Goal: Task Accomplishment & Management: Manage account settings

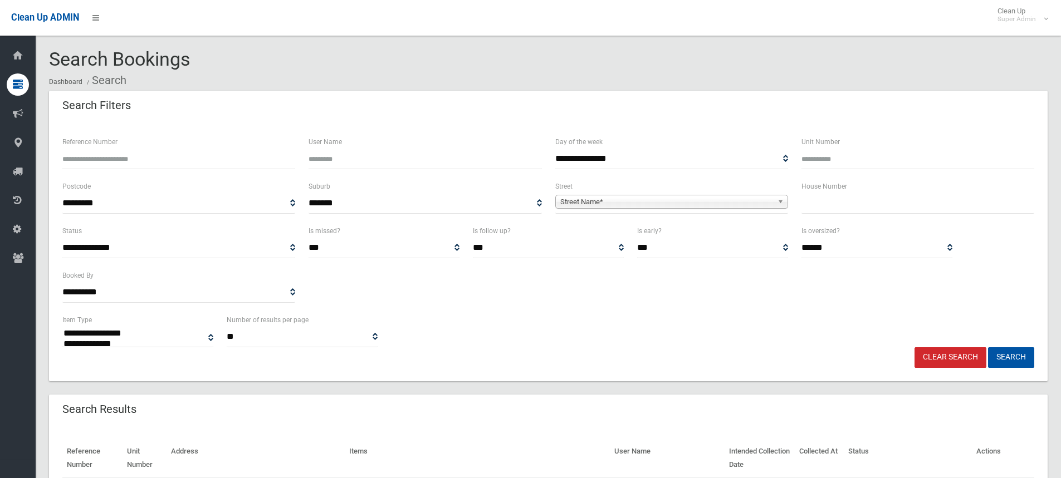
select select
click at [228, 172] on div "Reference Number" at bounding box center [179, 157] width 246 height 45
click at [224, 160] on input "Reference Number" at bounding box center [178, 159] width 233 height 21
type input "******"
click at [988, 347] on button "Search" at bounding box center [1011, 357] width 46 height 21
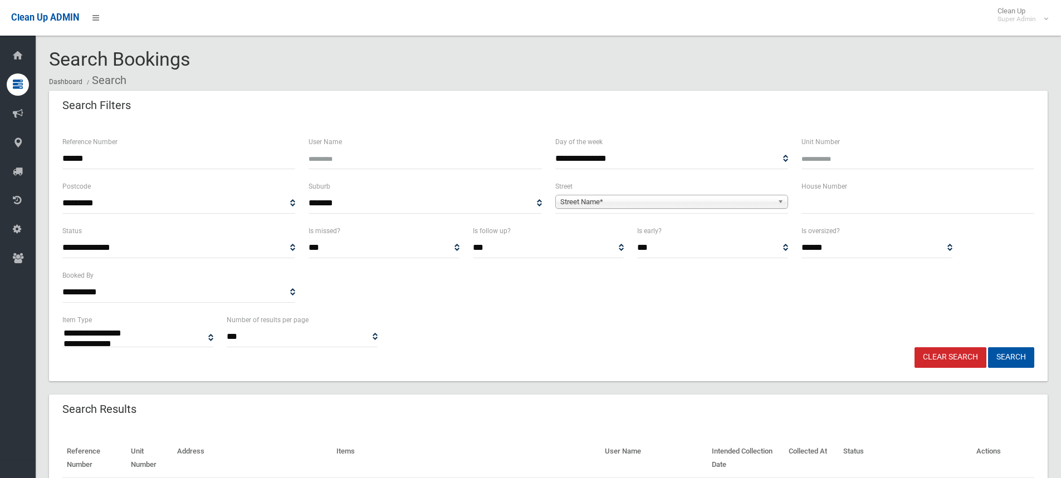
select select
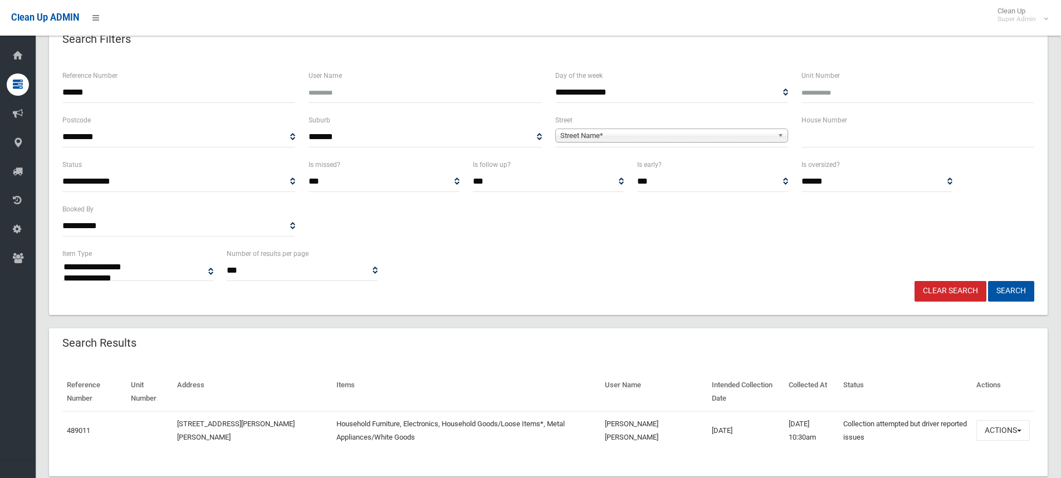
scroll to position [91, 0]
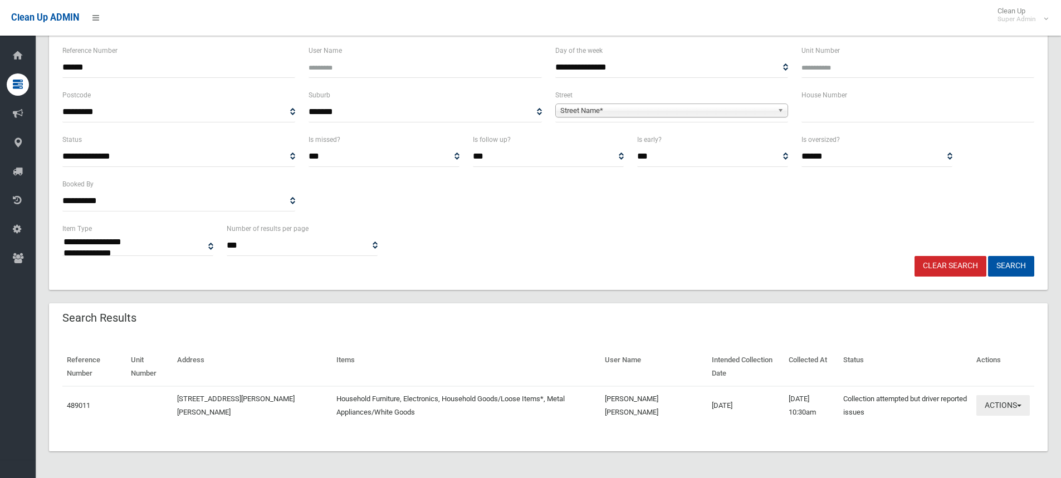
click at [1002, 400] on button "Actions" at bounding box center [1002, 405] width 53 height 21
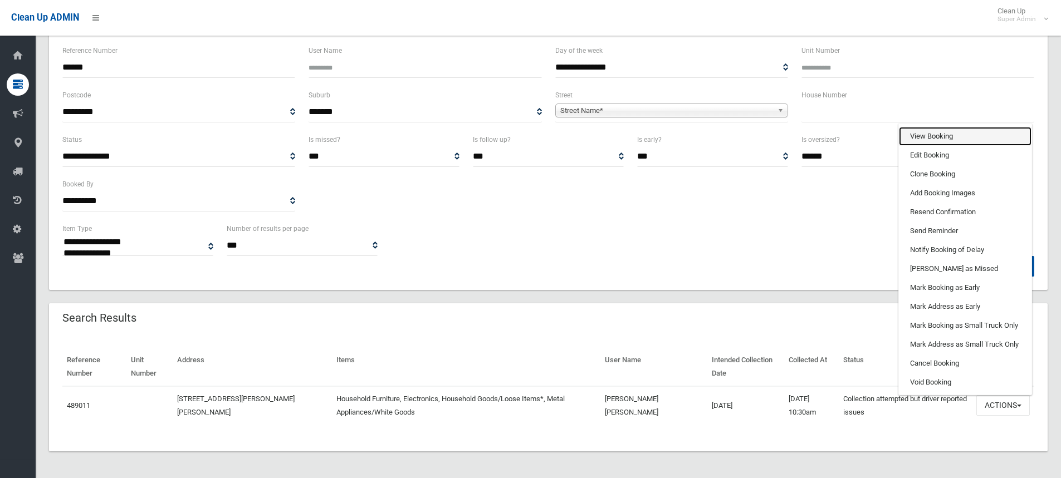
click at [934, 132] on link "View Booking" at bounding box center [965, 136] width 133 height 19
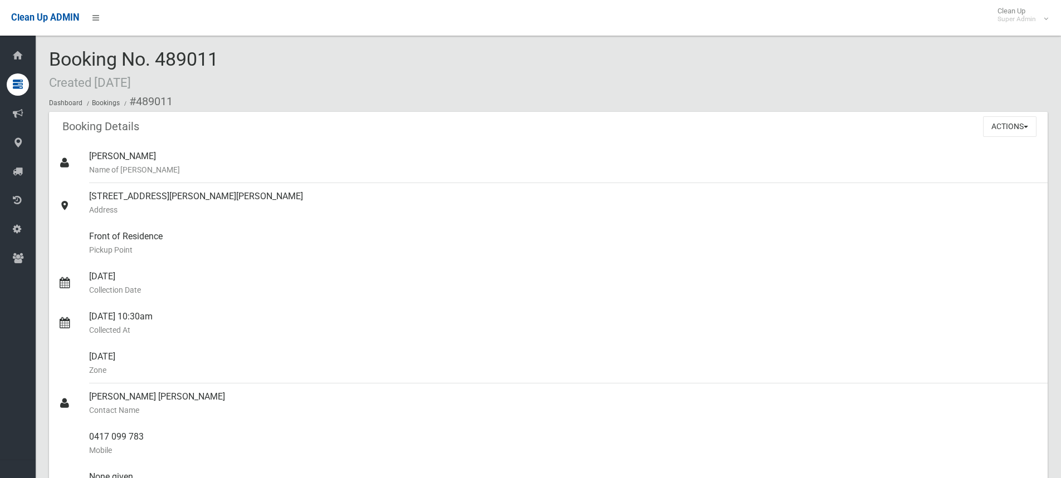
scroll to position [1002, 0]
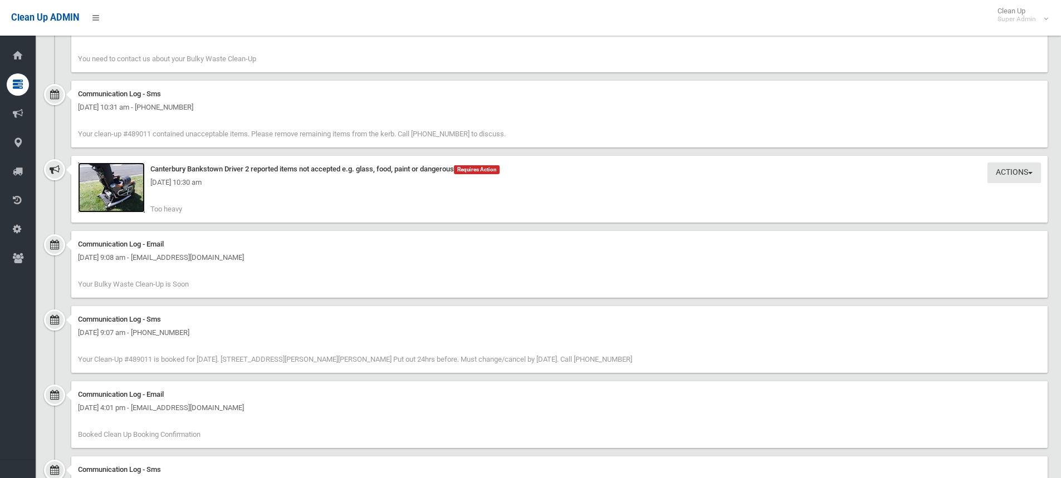
click at [104, 197] on img at bounding box center [111, 188] width 67 height 50
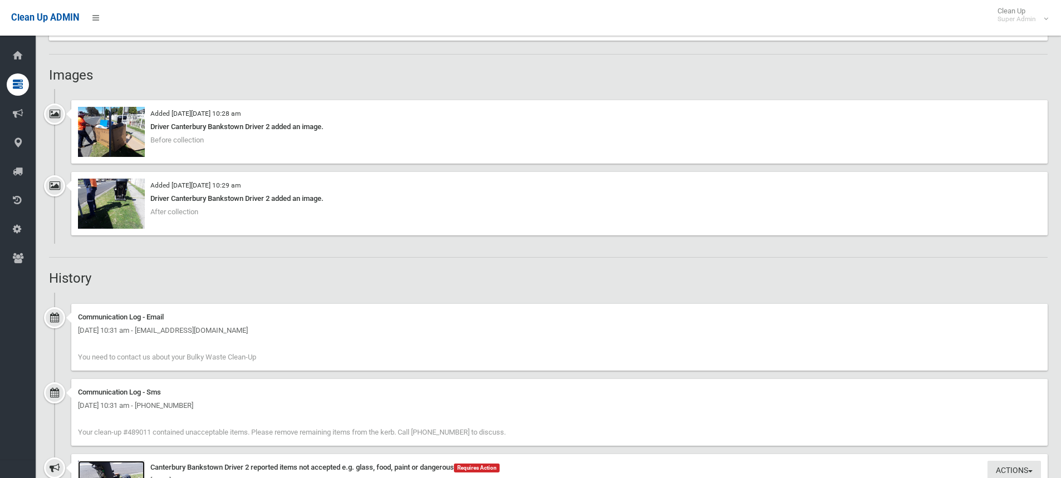
scroll to position [668, 0]
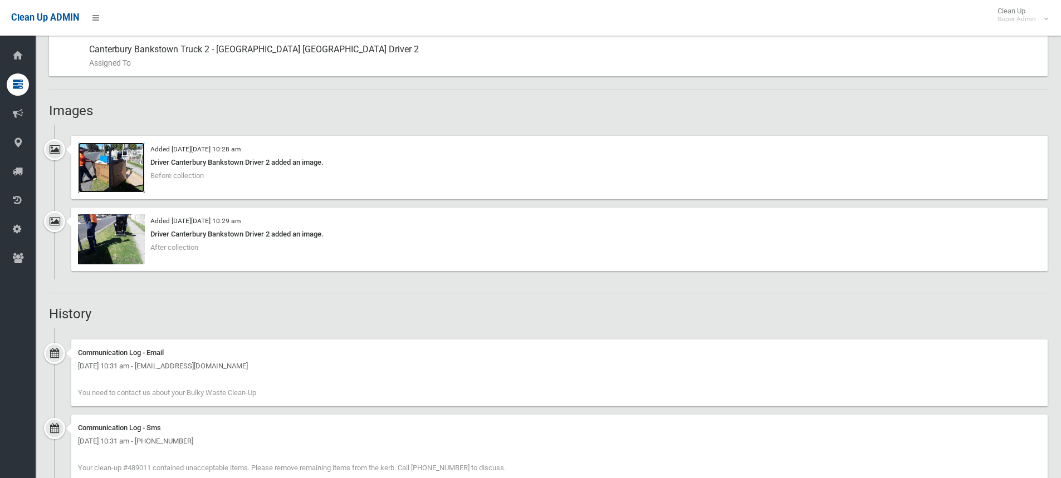
click at [123, 160] on img at bounding box center [111, 168] width 67 height 50
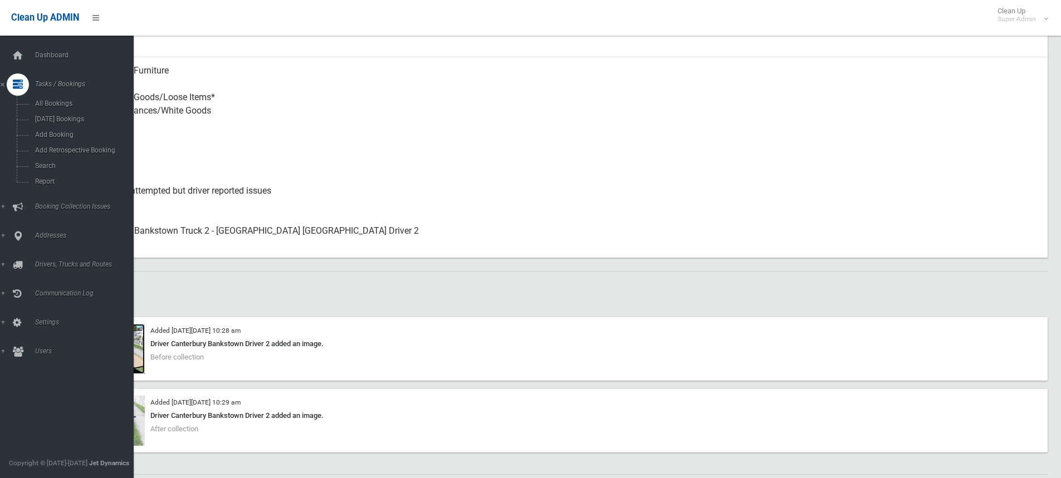
scroll to position [445, 0]
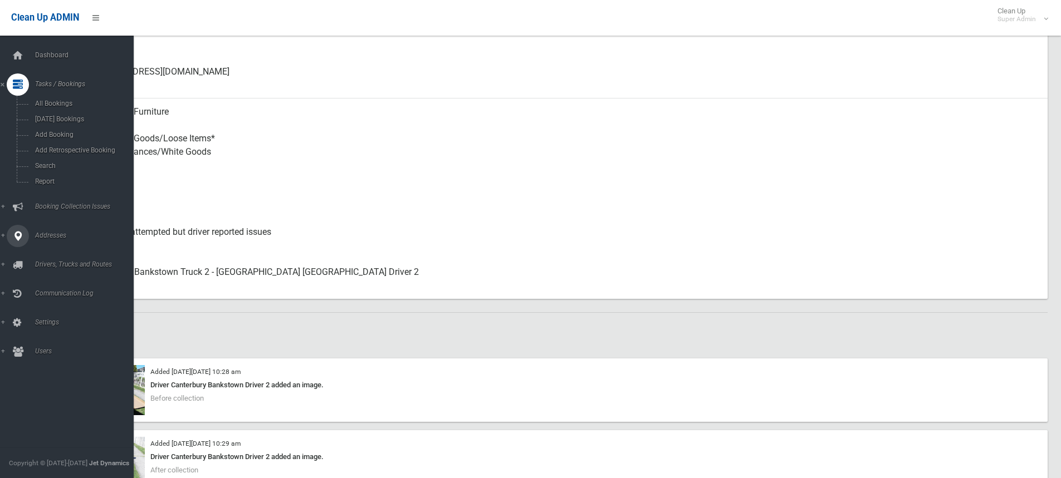
click at [18, 238] on icon at bounding box center [18, 236] width 10 height 22
click at [35, 56] on span "Dashboard" at bounding box center [87, 55] width 110 height 8
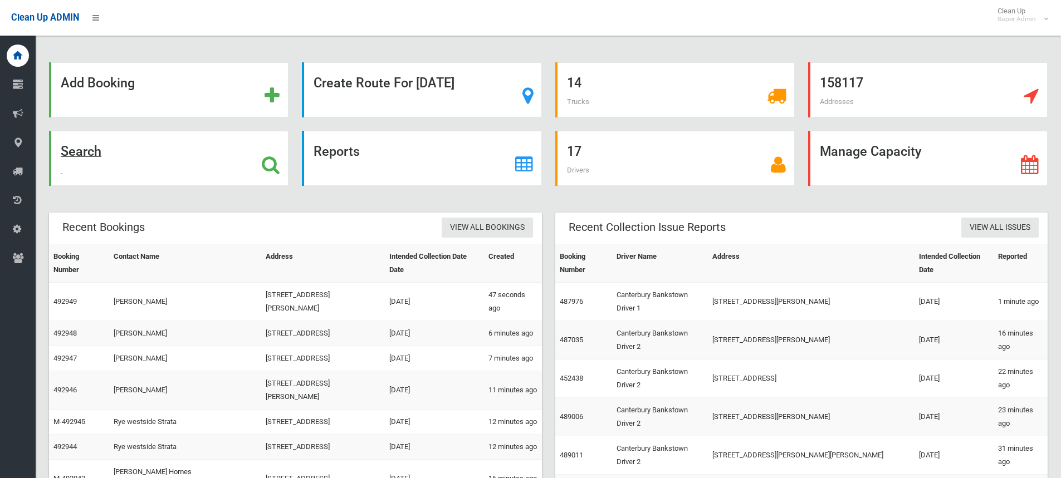
click at [141, 159] on div "Search" at bounding box center [168, 158] width 239 height 55
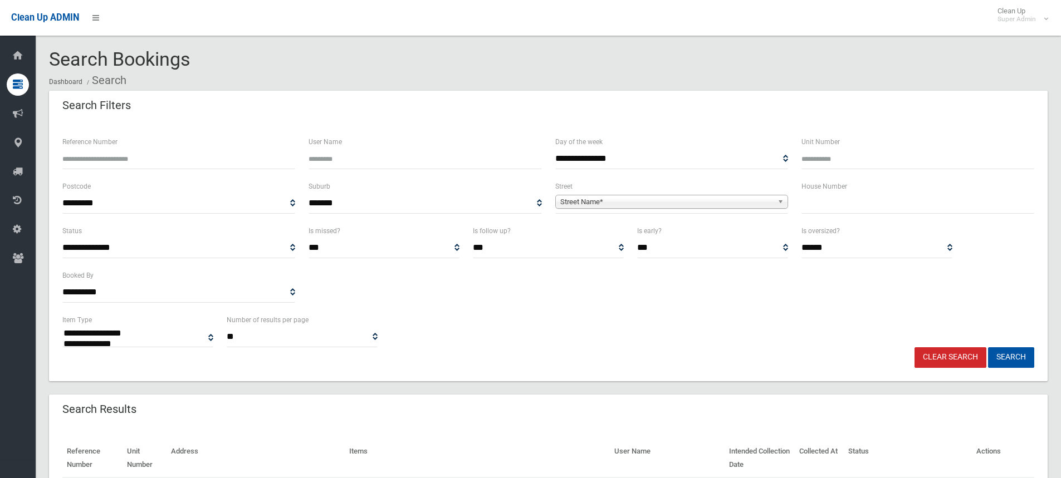
select select
click at [842, 208] on input "text" at bounding box center [917, 203] width 233 height 21
type input "***"
click at [689, 197] on span "Street Name*" at bounding box center [666, 201] width 213 height 13
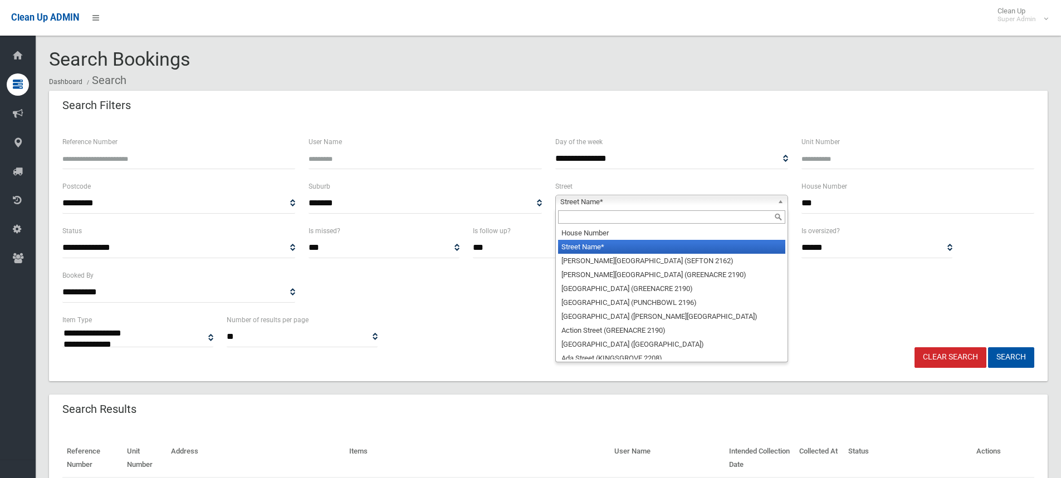
click at [660, 219] on input "text" at bounding box center [671, 216] width 227 height 13
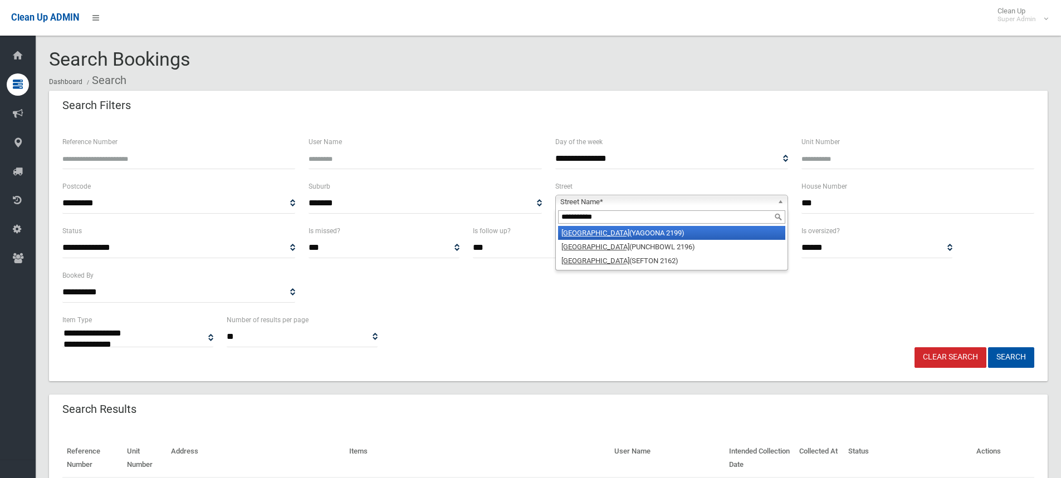
type input "**********"
click at [639, 237] on li "Rose Street (YAGOONA 2199)" at bounding box center [671, 233] width 227 height 14
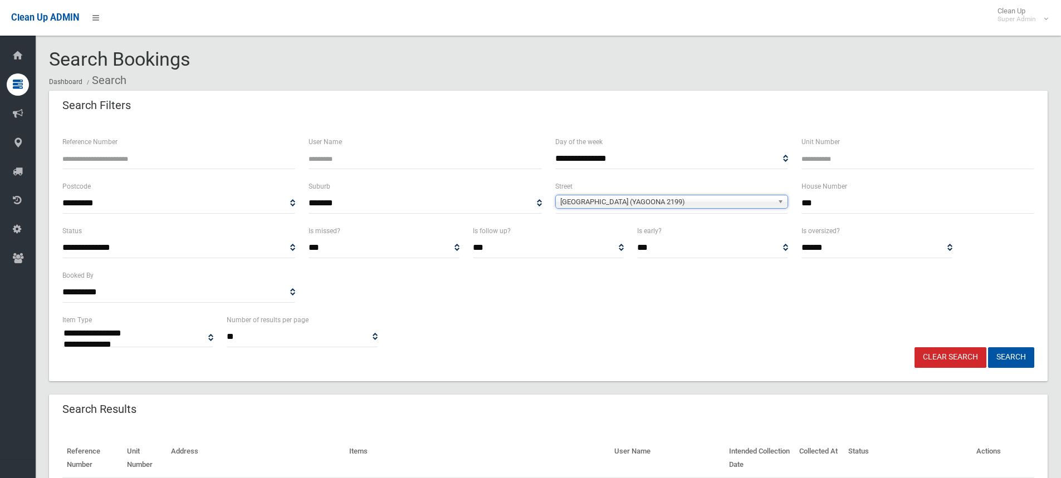
click at [988, 347] on button "Search" at bounding box center [1011, 357] width 46 height 21
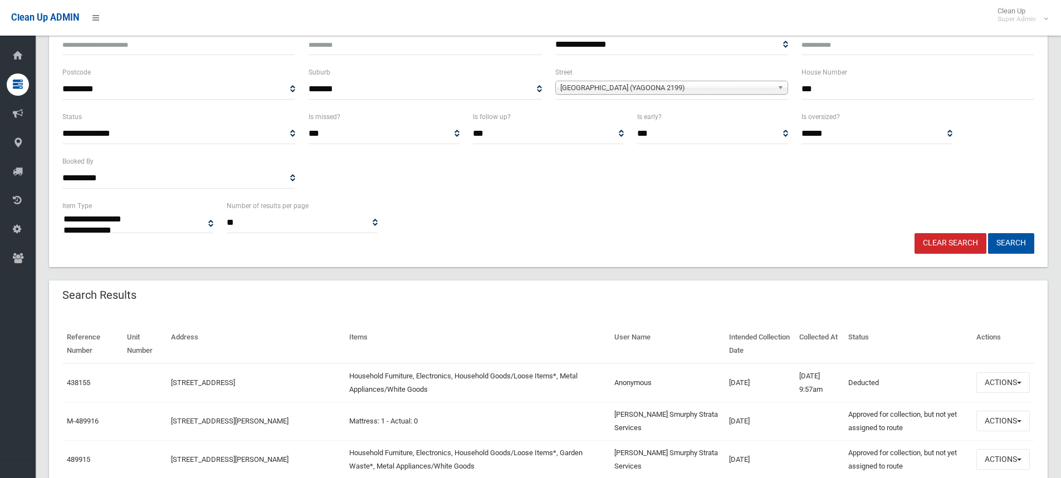
scroll to position [334, 0]
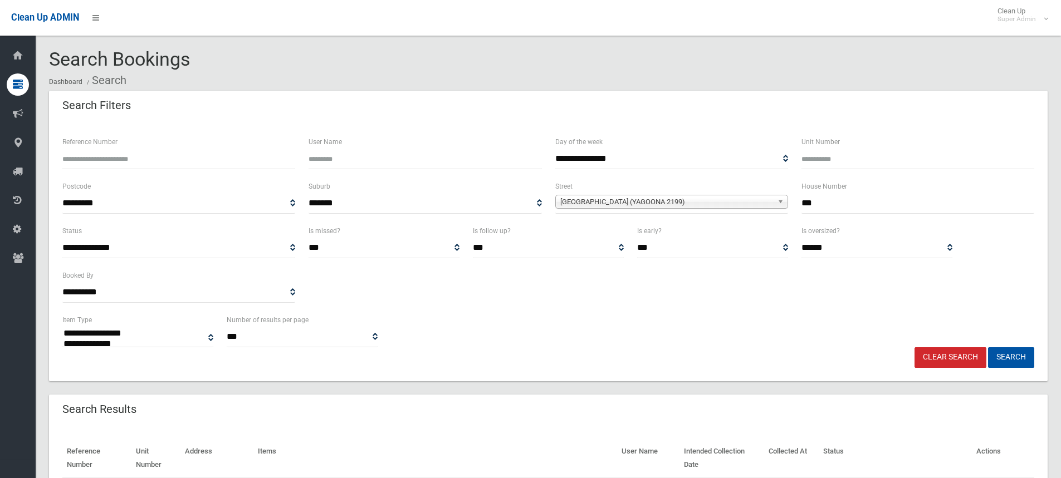
select select
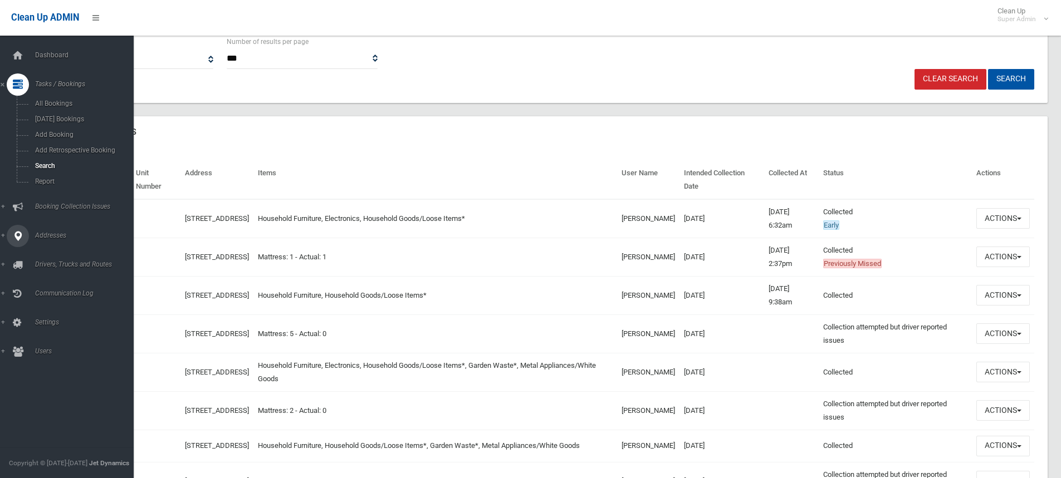
click at [16, 232] on icon at bounding box center [18, 236] width 10 height 22
click at [54, 164] on span "All Addresses" at bounding box center [82, 162] width 101 height 8
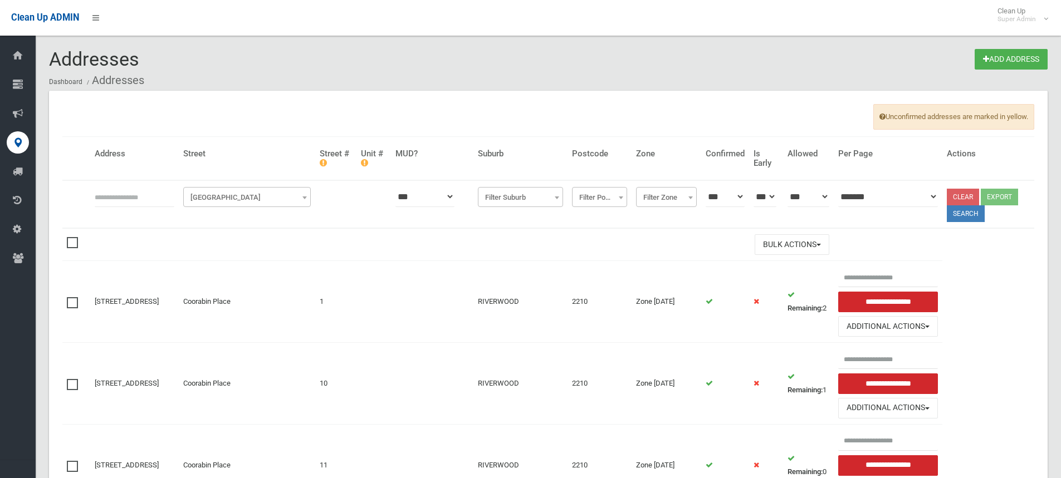
click at [161, 197] on input "text" at bounding box center [135, 197] width 80 height 21
type input "********"
click button at bounding box center [0, 0] width 0 height 0
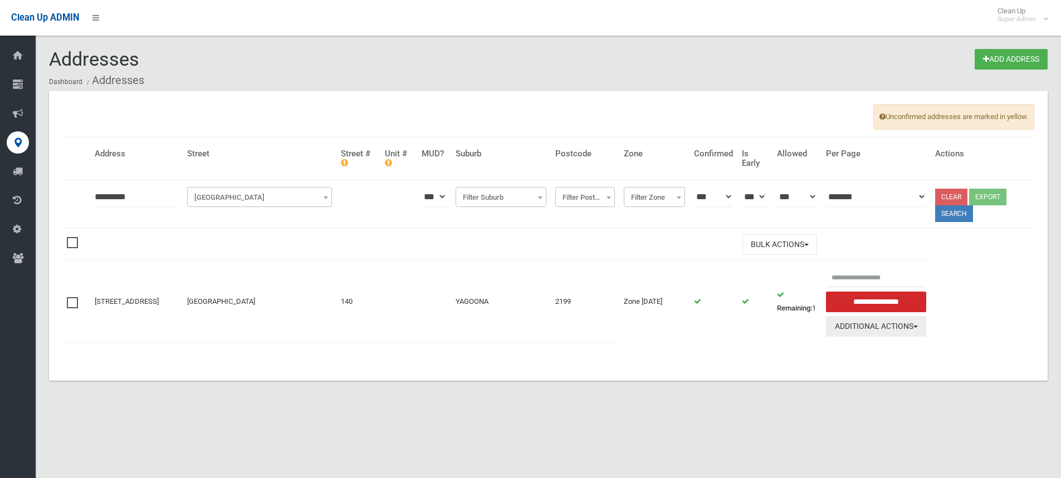
click at [894, 327] on button "Additional Actions" at bounding box center [876, 326] width 100 height 21
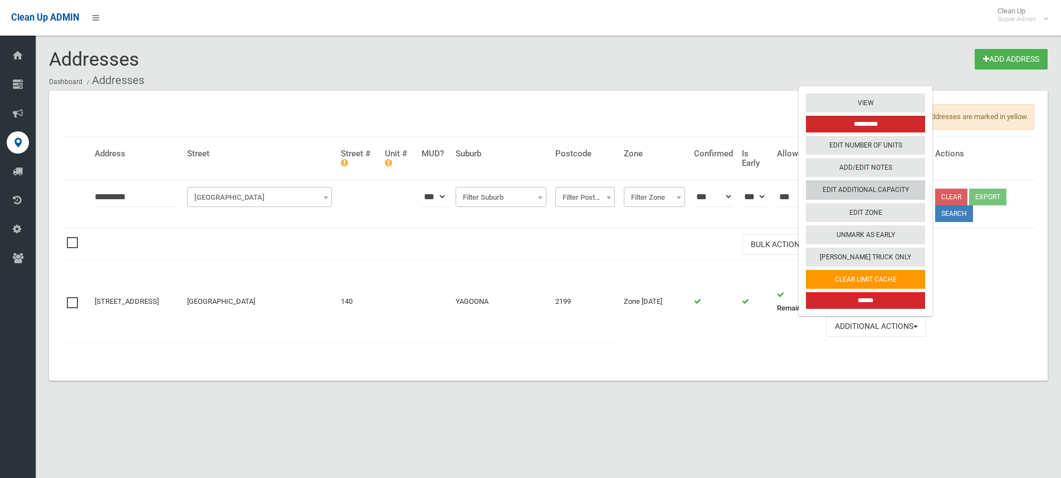
click at [891, 199] on link "Edit Additional Capacity" at bounding box center [865, 190] width 119 height 19
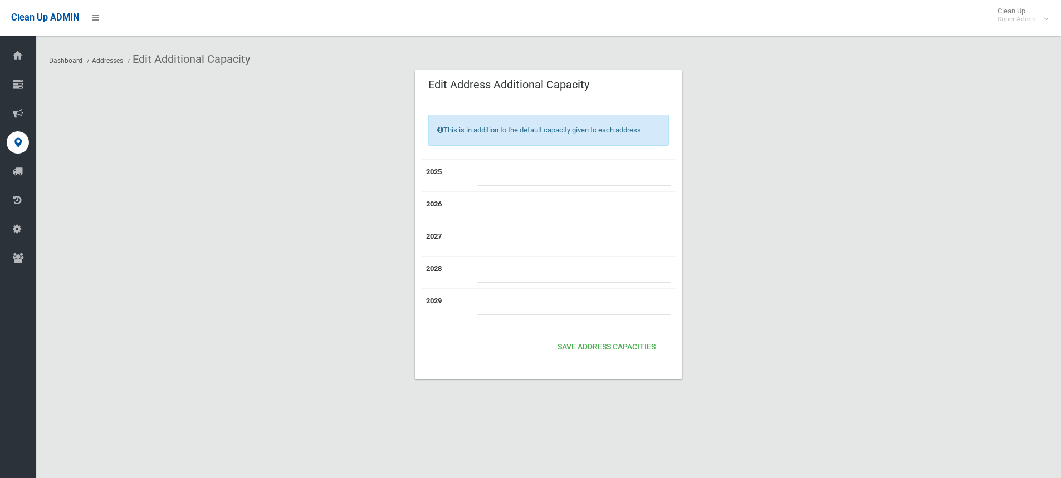
type input "*"
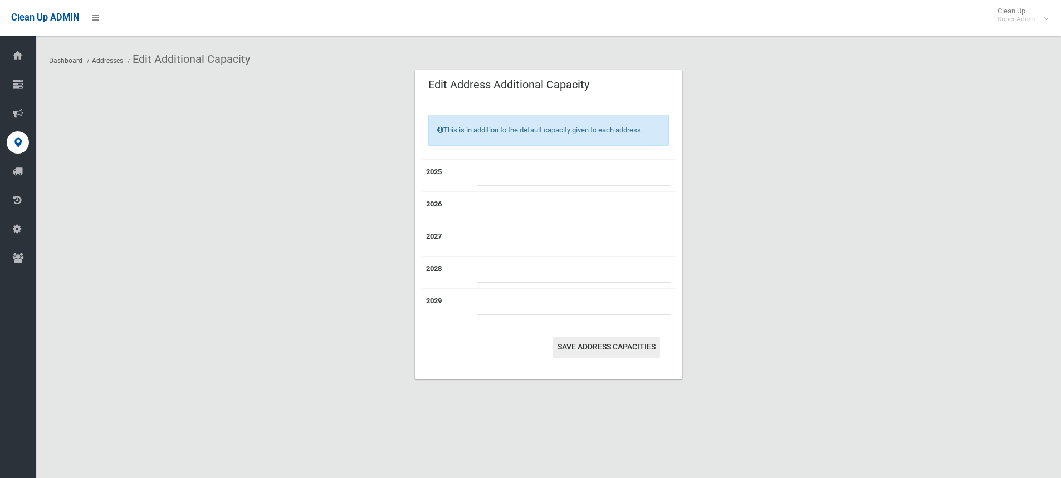
click at [612, 347] on button "Save Address capacities" at bounding box center [606, 347] width 107 height 21
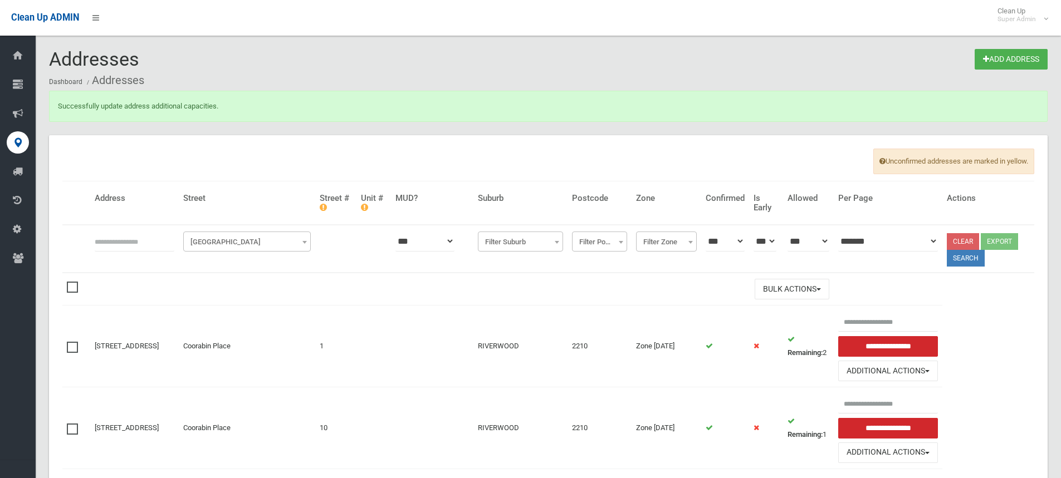
click at [582, 134] on div "Successfully update address additional capacities." at bounding box center [548, 113] width 1012 height 45
